Goal: Task Accomplishment & Management: Manage account settings

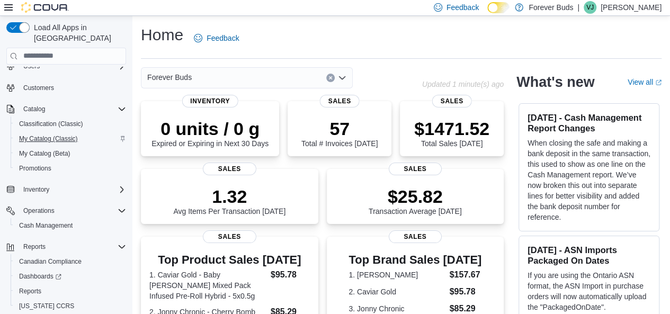
scroll to position [50, 0]
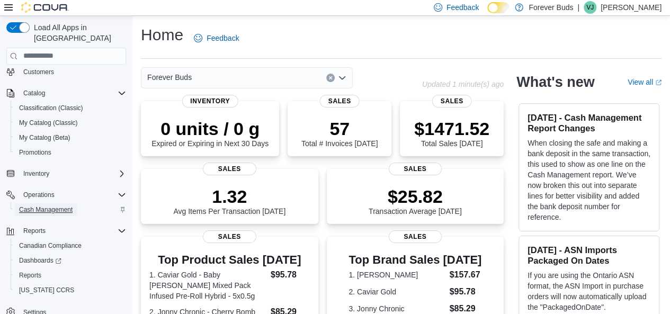
click at [43, 206] on span "Cash Management" at bounding box center [46, 210] width 54 height 8
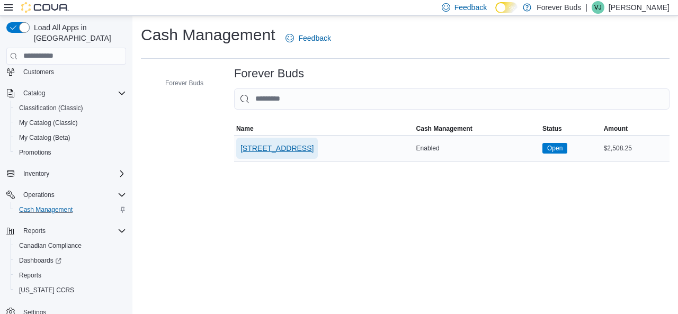
click at [300, 150] on span "722 College Street, Unit 1 Toronto" at bounding box center [277, 148] width 73 height 11
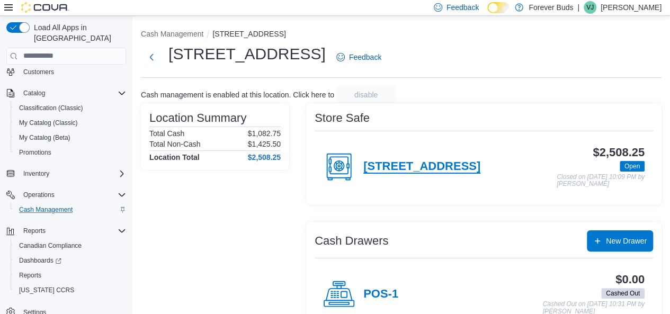
click at [374, 170] on h4 "722 College Street, Unit 1 Toronto" at bounding box center [422, 167] width 117 height 14
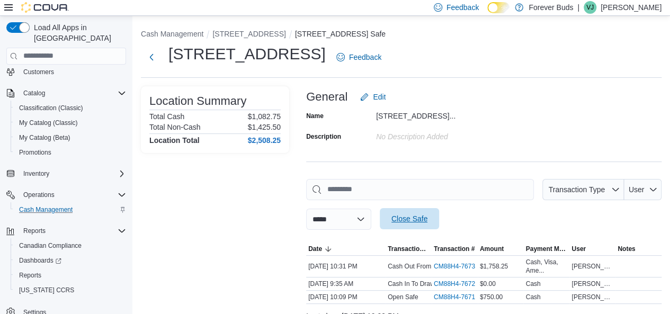
click at [417, 217] on span "Close Safe" at bounding box center [410, 219] width 36 height 11
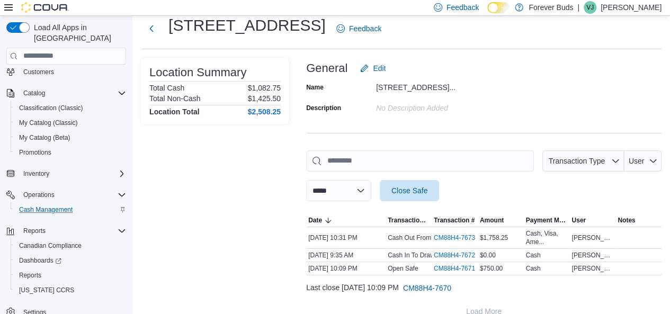
scroll to position [43, 0]
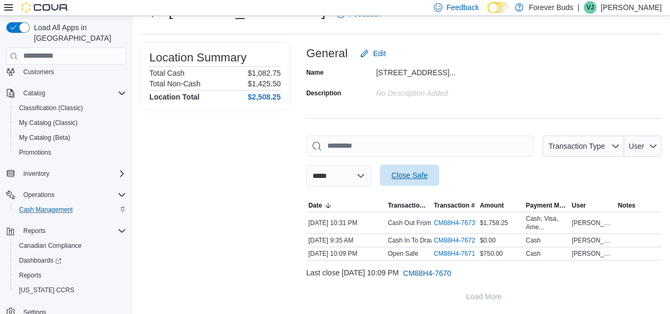
click at [428, 174] on span "Close Safe" at bounding box center [410, 175] width 36 height 11
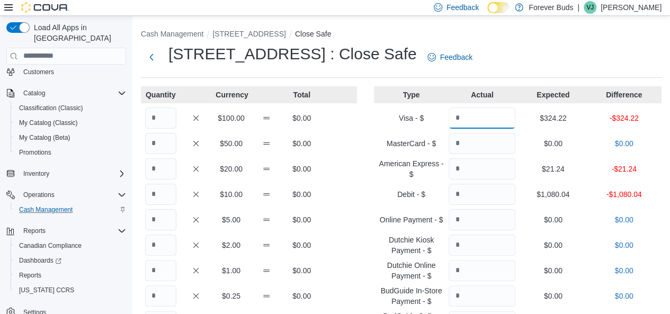
click at [485, 120] on input "Quantity" at bounding box center [482, 118] width 67 height 21
type input "******"
click at [484, 172] on input "Quantity" at bounding box center [482, 168] width 67 height 21
type input "*****"
click at [478, 192] on input "Quantity" at bounding box center [482, 194] width 67 height 21
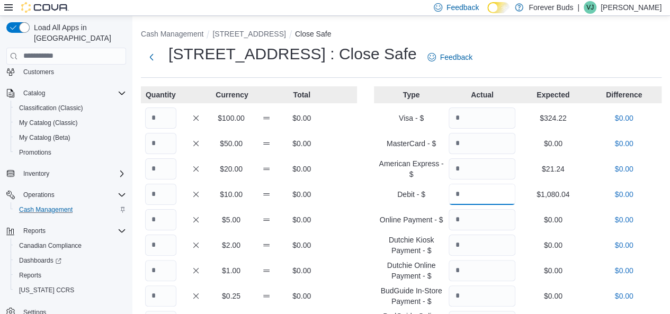
type input "*******"
click at [163, 146] on input "Quantity" at bounding box center [160, 143] width 31 height 21
type input "*"
click at [166, 167] on input "Quantity" at bounding box center [160, 168] width 31 height 21
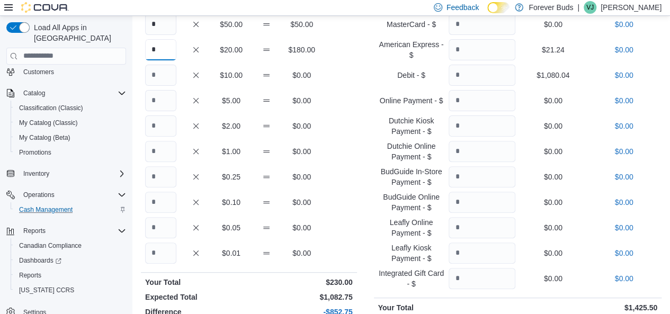
scroll to position [265, 0]
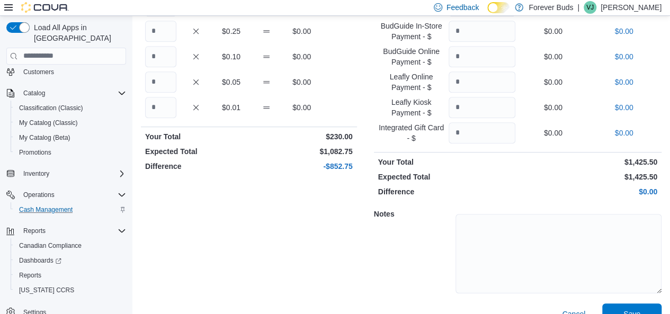
type input "*"
click at [161, 108] on input "Quantity" at bounding box center [160, 107] width 31 height 21
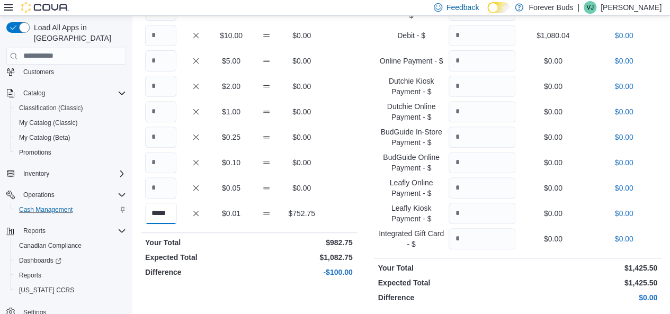
scroll to position [0, 0]
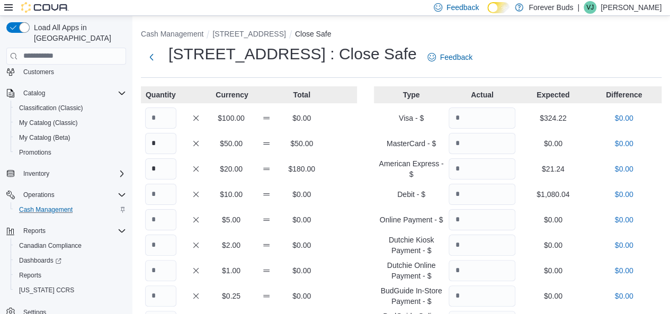
type input "*****"
click at [159, 117] on input "Quantity" at bounding box center [160, 118] width 31 height 21
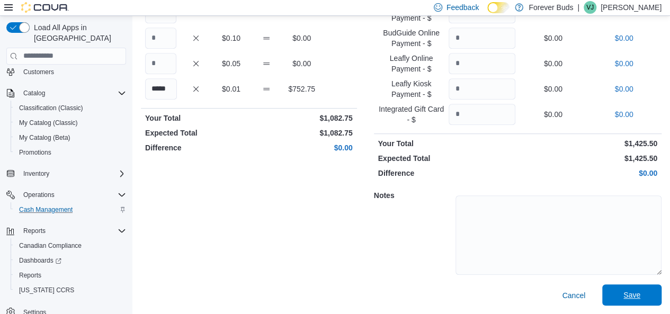
scroll to position [284, 0]
type input "*"
click at [649, 293] on span "Save" at bounding box center [632, 295] width 47 height 21
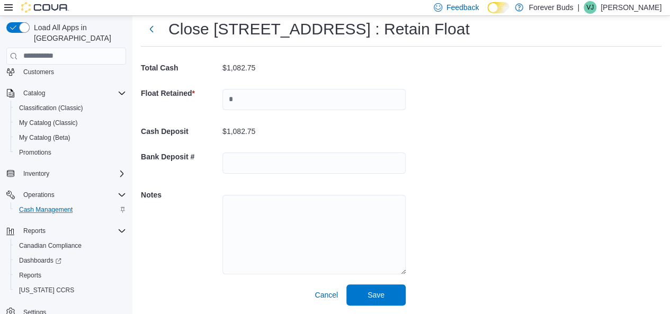
scroll to position [31, 0]
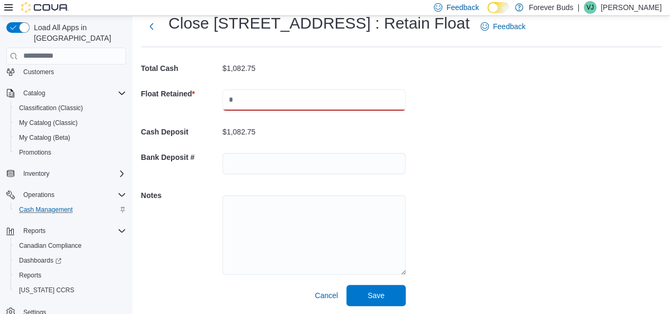
click at [244, 98] on input "text" at bounding box center [314, 100] width 183 height 21
type input "*"
type input "******"
click at [265, 209] on textarea at bounding box center [314, 235] width 183 height 79
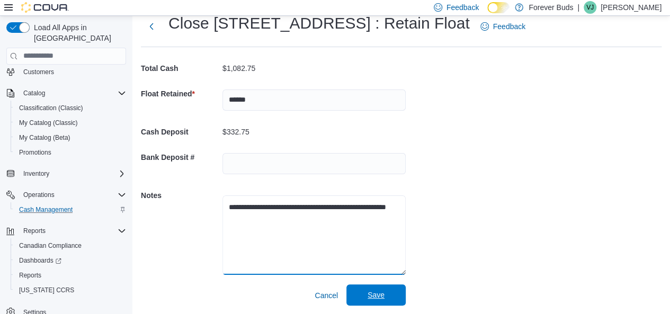
type textarea "**********"
click at [388, 296] on span "Save" at bounding box center [376, 295] width 47 height 21
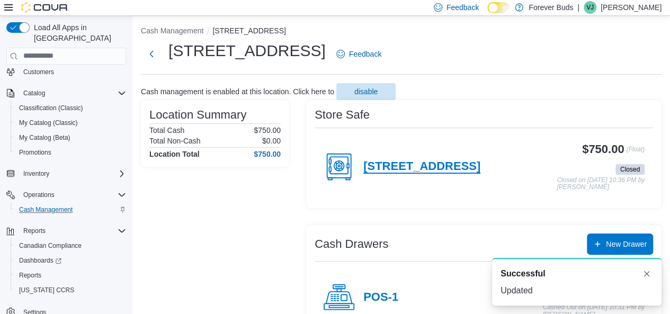
click at [409, 166] on h4 "722 College Street, Unit 1 Toronto" at bounding box center [422, 167] width 117 height 14
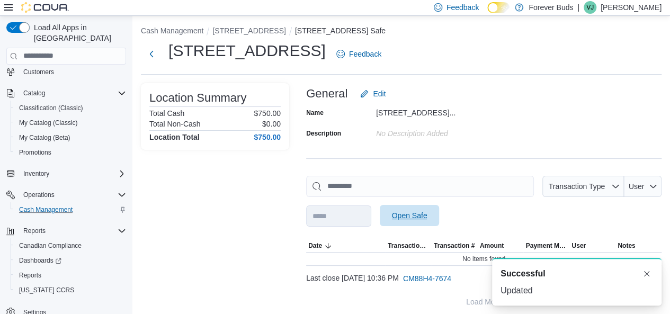
click at [428, 214] on span "Open Safe" at bounding box center [410, 215] width 36 height 11
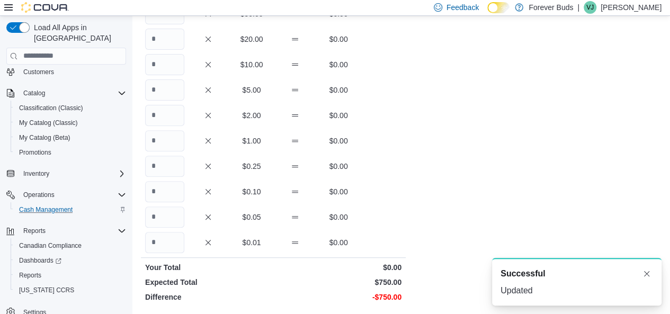
scroll to position [254, 0]
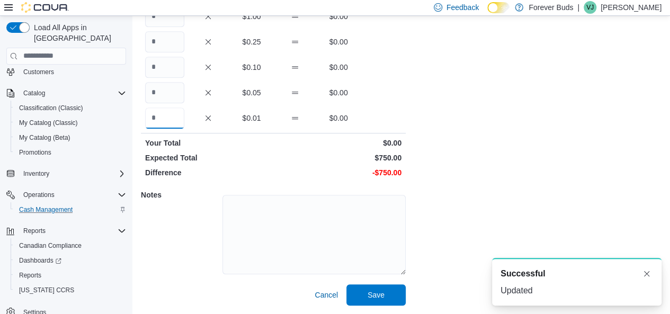
click at [163, 120] on input "Quantity" at bounding box center [164, 118] width 39 height 21
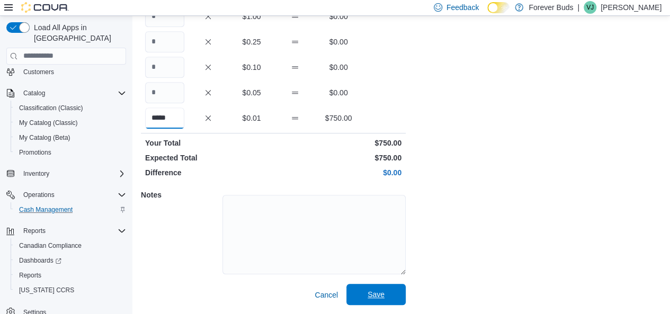
type input "*****"
click at [376, 293] on span "Save" at bounding box center [376, 294] width 17 height 11
